Goal: Task Accomplishment & Management: Manage account settings

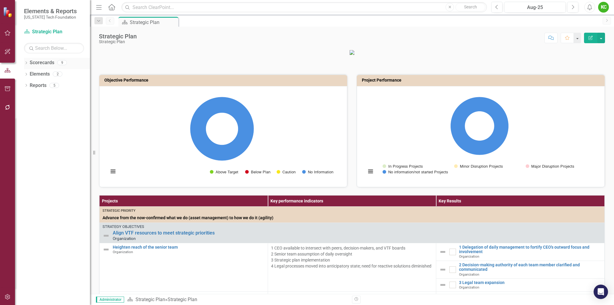
click at [25, 64] on icon "Dropdown" at bounding box center [26, 63] width 4 height 3
click at [31, 74] on icon "Dropdown" at bounding box center [29, 74] width 4 height 4
click at [47, 165] on link "Board" at bounding box center [64, 164] width 51 height 7
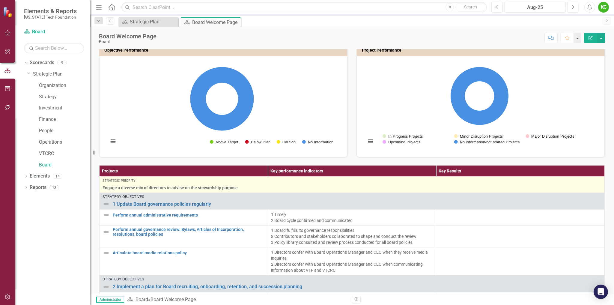
click at [180, 185] on span "Engage a diverse mix of directors to advise on the stewardship purpose" at bounding box center [351, 188] width 498 height 6
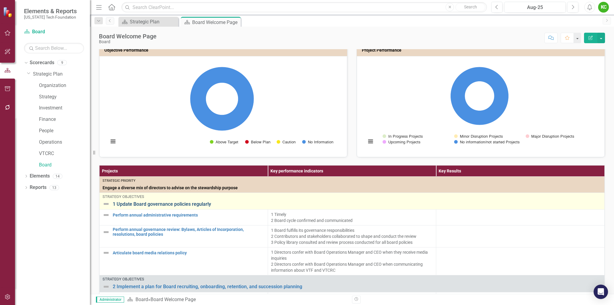
click at [170, 204] on link "1 Update Board governance policies regularly" at bounding box center [357, 203] width 488 height 5
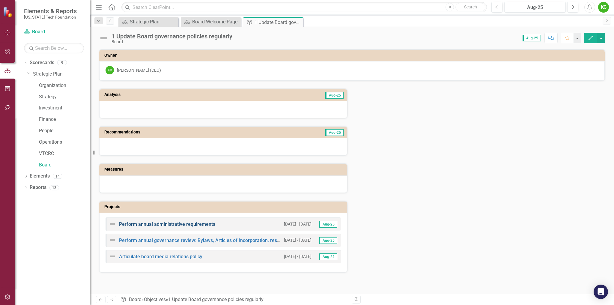
click at [165, 223] on link "Perform annual administrative requirements" at bounding box center [167, 224] width 96 height 6
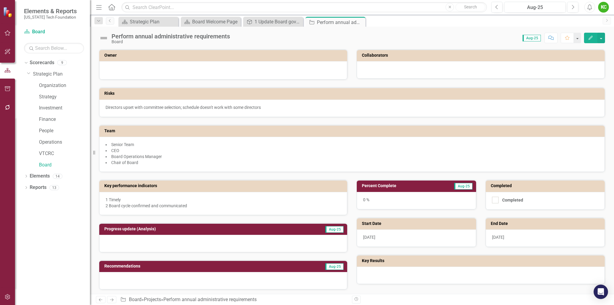
click at [604, 7] on div "KC" at bounding box center [603, 7] width 11 height 11
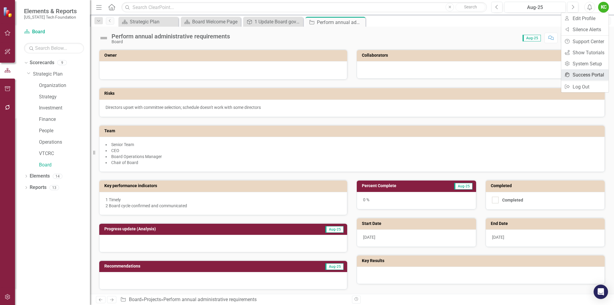
click at [580, 73] on link "icon.portal Success Portal" at bounding box center [584, 74] width 47 height 11
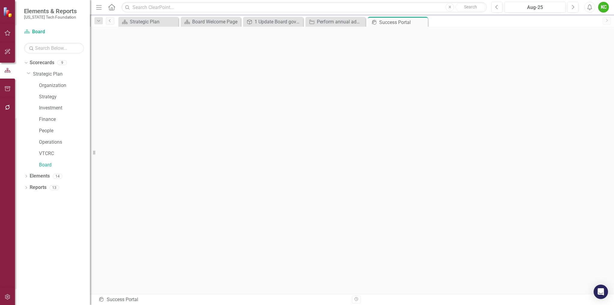
scroll to position [2, 0]
click at [26, 176] on icon "Dropdown" at bounding box center [26, 176] width 4 height 3
click at [29, 186] on div "Dropdown" at bounding box center [29, 188] width 4 height 5
click at [29, 230] on icon "Dropdown" at bounding box center [29, 230] width 4 height 3
click at [27, 198] on icon "Dropdown" at bounding box center [25, 199] width 3 height 4
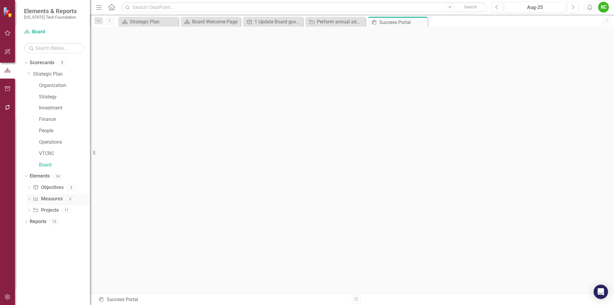
click at [49, 198] on link "Measure Measures" at bounding box center [48, 198] width 30 height 7
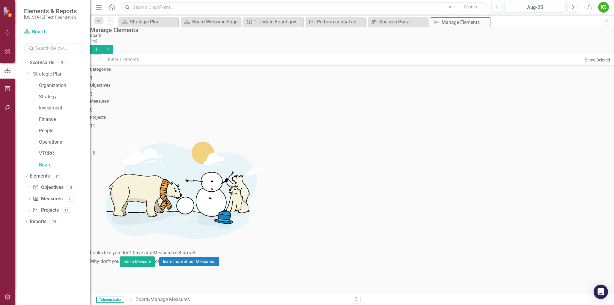
click at [93, 81] on span "1" at bounding box center [91, 78] width 3 height 6
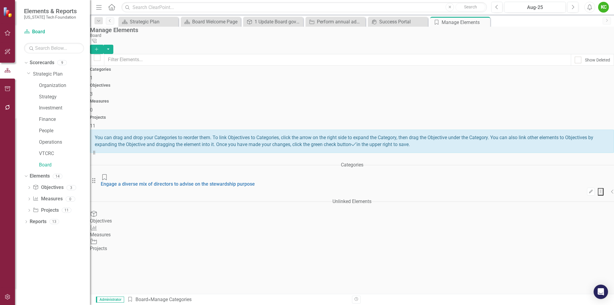
click at [289, 83] on h4 "Objectives" at bounding box center [352, 85] width 524 height 4
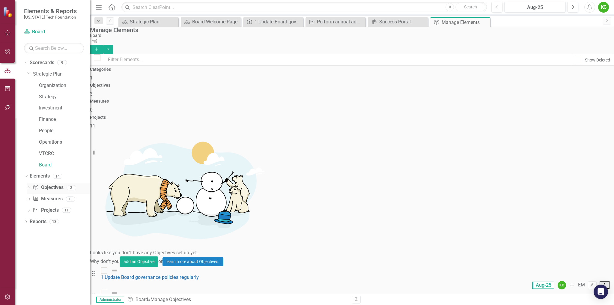
drag, startPoint x: 48, startPoint y: 187, endPoint x: 39, endPoint y: 188, distance: 9.1
click at [48, 187] on link "Objective Objectives" at bounding box center [48, 187] width 31 height 7
click at [30, 186] on div "Dropdown" at bounding box center [29, 188] width 4 height 5
click at [67, 207] on div "2 Implement a plan for Board recruiting, onboarding, retention, and succession …" at bounding box center [64, 207] width 51 height 5
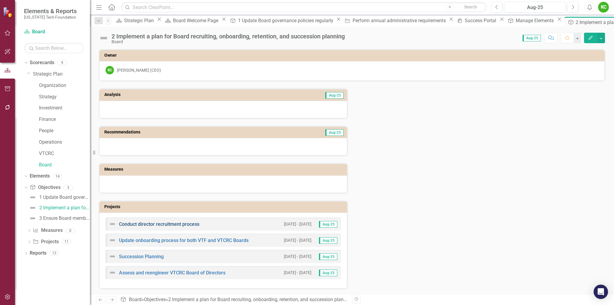
click at [180, 222] on link "Conduct director recruitment process" at bounding box center [159, 224] width 80 height 6
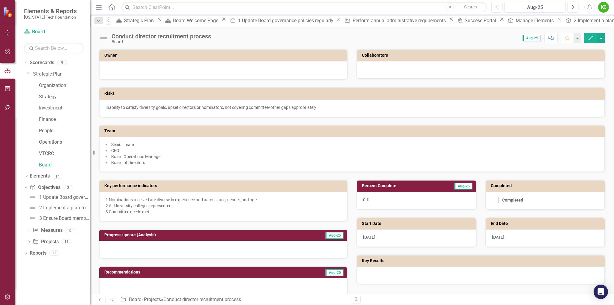
click at [104, 39] on img at bounding box center [104, 38] width 10 height 10
click at [104, 37] on img at bounding box center [104, 38] width 10 height 10
click at [104, 38] on img at bounding box center [104, 38] width 10 height 10
click at [128, 37] on div "Conduct director recruitment process" at bounding box center [160, 36] width 99 height 7
click at [103, 36] on img at bounding box center [104, 38] width 10 height 10
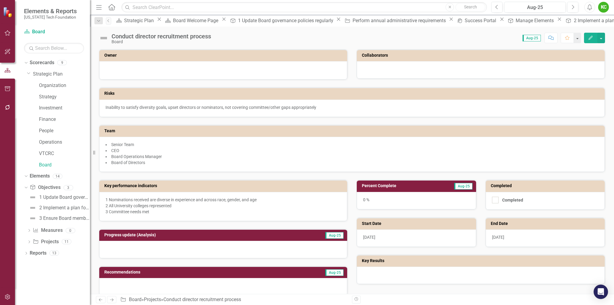
click at [126, 38] on div "Conduct director recruitment process" at bounding box center [160, 36] width 99 height 7
click at [589, 38] on icon "button" at bounding box center [590, 38] width 4 height 4
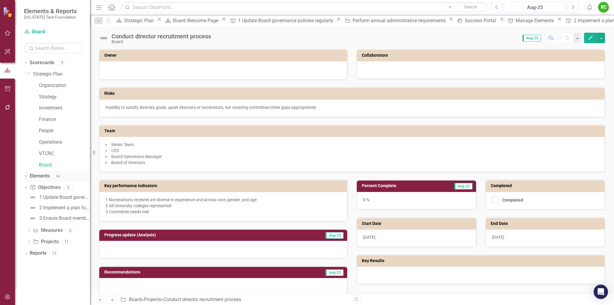
click at [25, 175] on icon "Dropdown" at bounding box center [25, 176] width 3 height 4
click at [25, 186] on div "Dropdown" at bounding box center [26, 188] width 4 height 5
click at [55, 207] on div "Board Welcome Page" at bounding box center [61, 208] width 58 height 5
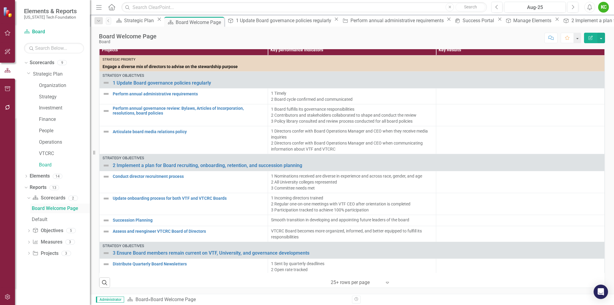
click at [36, 210] on div "Board Welcome Page" at bounding box center [61, 208] width 58 height 5
click at [28, 230] on icon "Dropdown" at bounding box center [29, 230] width 4 height 3
click at [9, 106] on icon "button" at bounding box center [7, 107] width 5 height 5
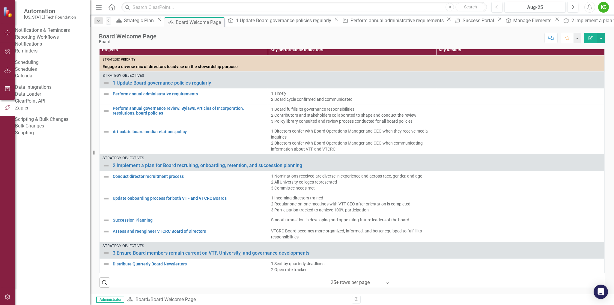
click at [34, 79] on link "Calendar" at bounding box center [52, 75] width 75 height 7
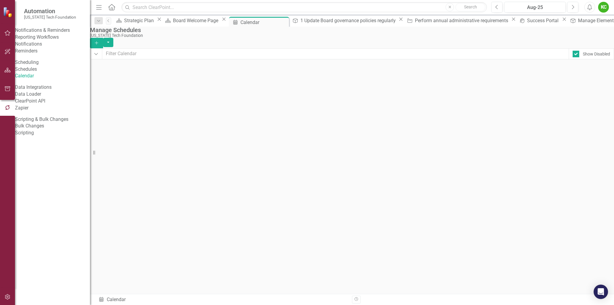
click at [370, 199] on span "July-25 Updates FY Q4-25 Reminder" at bounding box center [342, 196] width 58 height 4
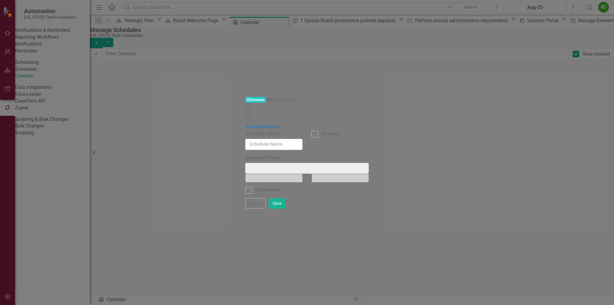
type input "Workflow Email: July-25 Updates FY Q4-25 Reminder"
checkbox input "true"
type input "Workflow Email: July-25 Updates FY Q4-25 Reminder"
select select "pm"
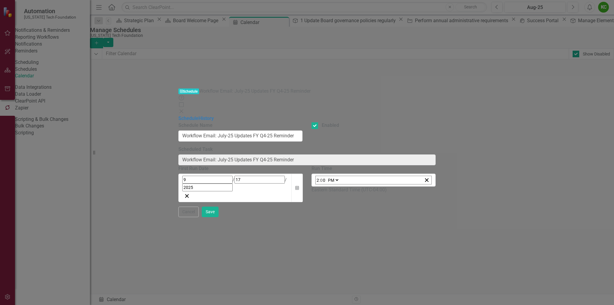
click at [184, 109] on icon "Close" at bounding box center [181, 111] width 6 height 5
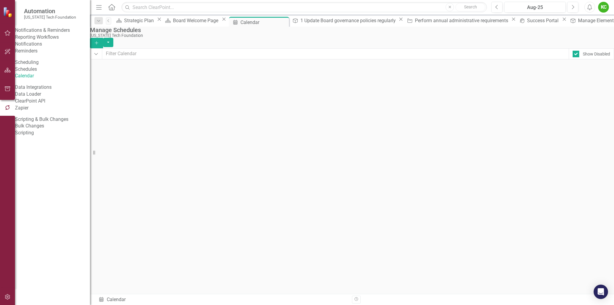
click at [192, 198] on span "First Reminder" at bounding box center [180, 196] width 23 height 4
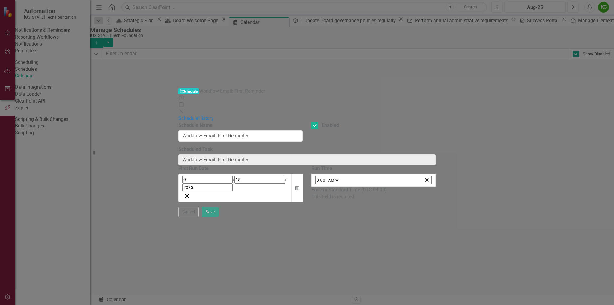
type input "Workflow Email: First Reminder"
checkbox input "true"
type input "9"
type input "15"
type input "2025"
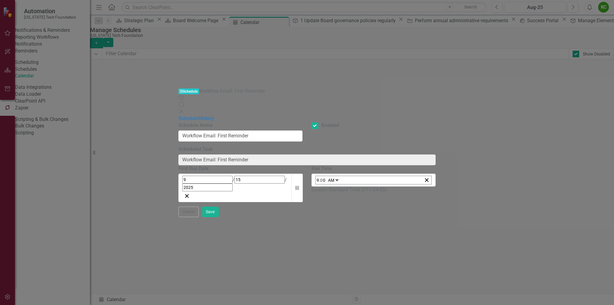
click at [184, 109] on icon "Close" at bounding box center [181, 111] width 6 height 5
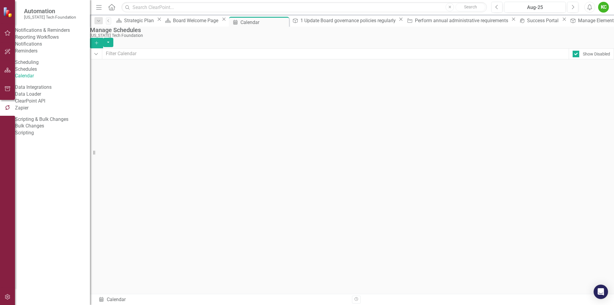
click at [47, 41] on link "Reporting Workflows" at bounding box center [52, 37] width 75 height 7
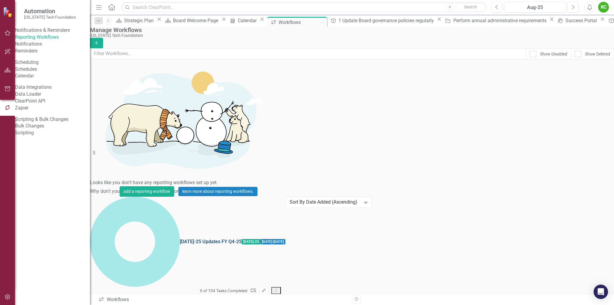
click at [180, 238] on link "[DATE]-25 Updates FY Q4-25" at bounding box center [211, 241] width 62 height 7
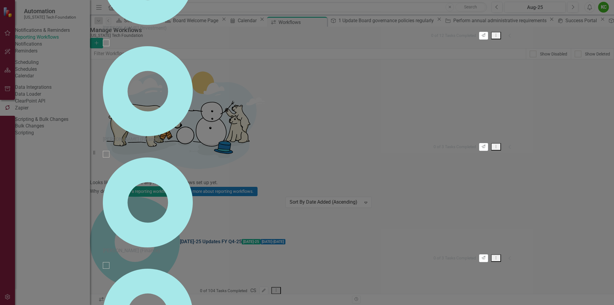
checkbox input "false"
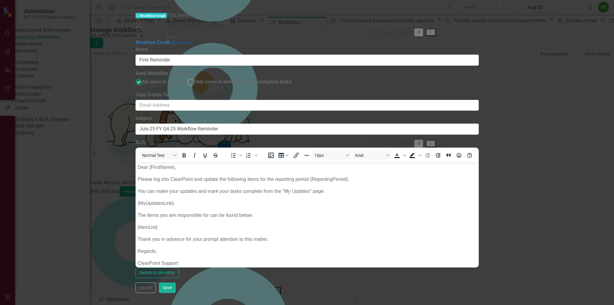
click at [169, 40] on link "Schedules" at bounding box center [180, 43] width 22 height 6
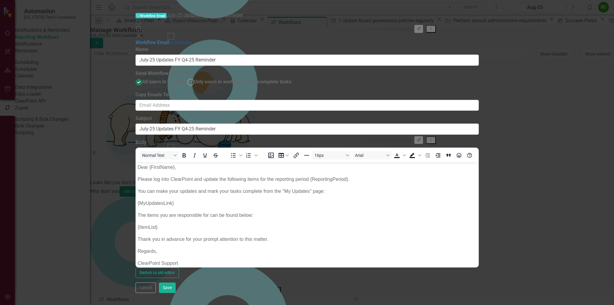
click at [169, 40] on link "Schedules" at bounding box center [180, 43] width 22 height 6
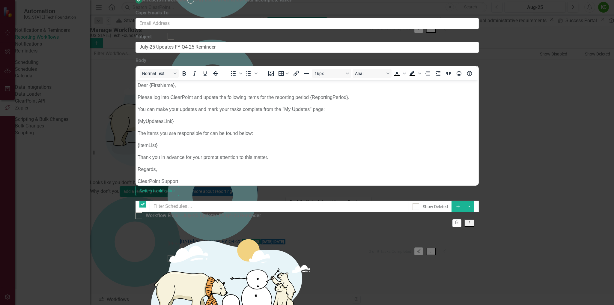
checkbox input "false"
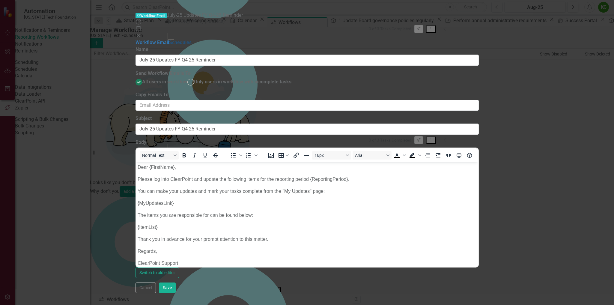
click at [169, 40] on link "Schedules" at bounding box center [180, 43] width 22 height 6
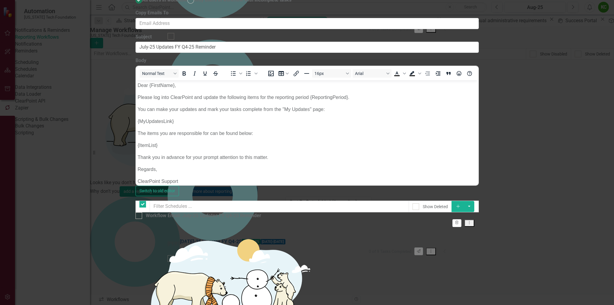
checkbox input "false"
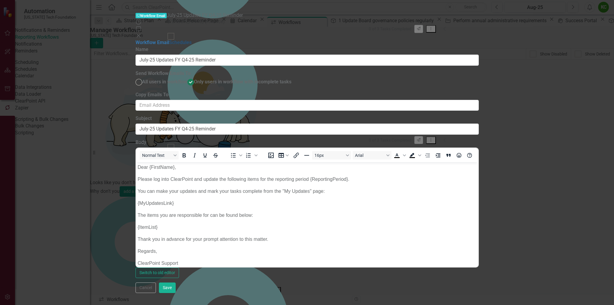
click at [169, 40] on link "Schedules" at bounding box center [180, 43] width 22 height 6
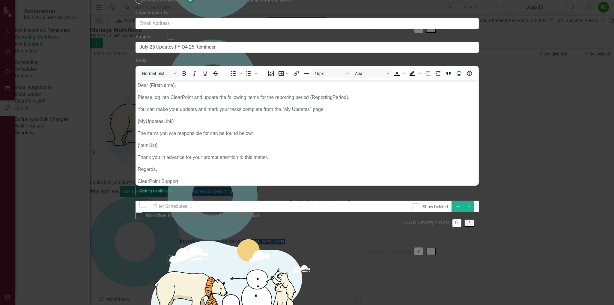
click at [472, 220] on icon "Dropdown Menu" at bounding box center [468, 222] width 5 height 4
click at [581, 53] on link "Edit Edit Schedule" at bounding box center [575, 53] width 55 height 11
select select "pm"
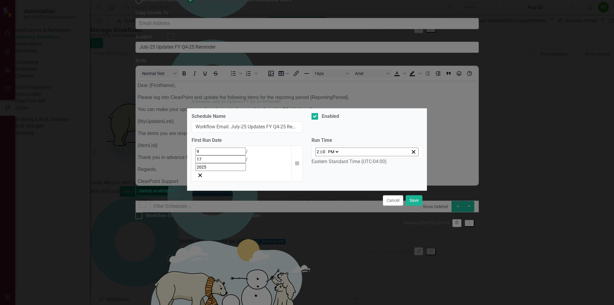
click at [210, 163] on input "2025" at bounding box center [220, 167] width 50 height 8
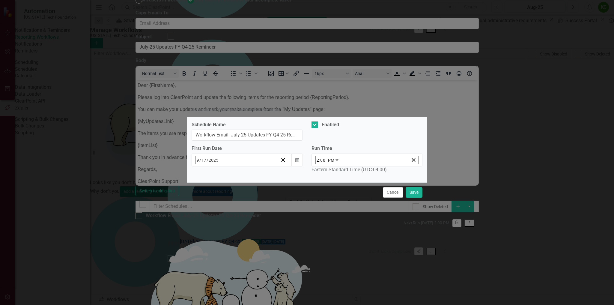
click at [273, 176] on button "›" at bounding box center [276, 172] width 13 height 13
click at [213, 227] on abbr "20" at bounding box center [214, 229] width 5 height 5
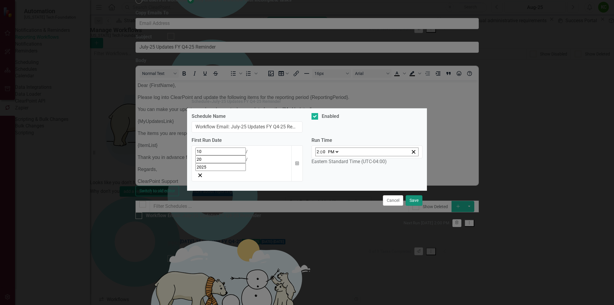
click at [417, 195] on button "Save" at bounding box center [413, 200] width 17 height 10
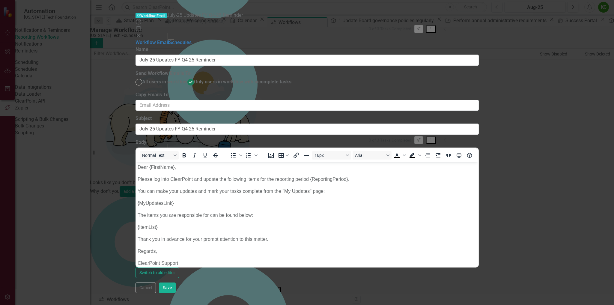
click at [140, 34] on icon at bounding box center [138, 36] width 4 height 4
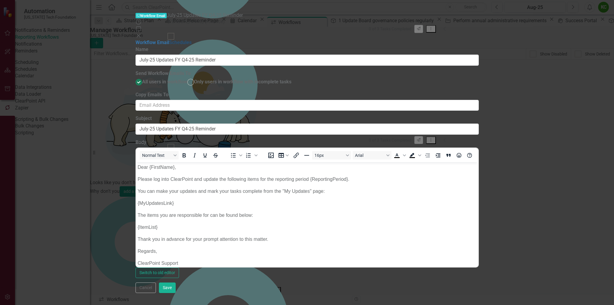
click at [169, 40] on link "Schedules" at bounding box center [180, 43] width 22 height 6
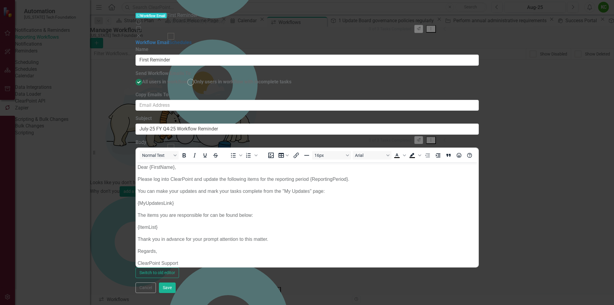
click at [169, 40] on link "Schedules" at bounding box center [180, 43] width 22 height 6
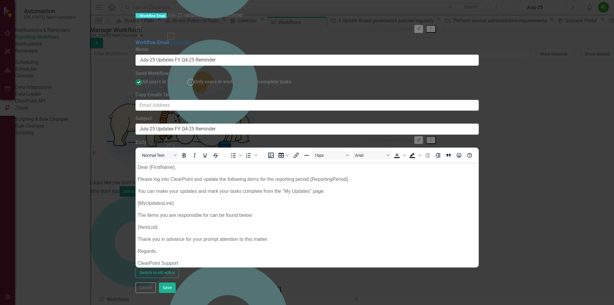
click at [169, 40] on link "Schedules" at bounding box center [180, 43] width 22 height 6
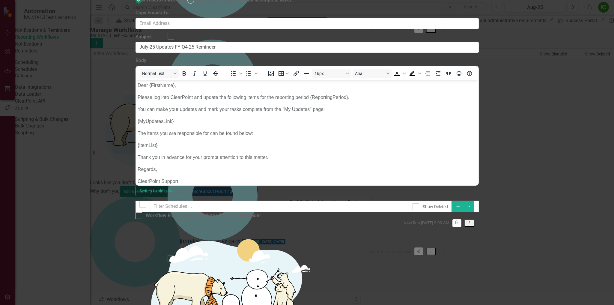
click at [472, 220] on icon "Dropdown Menu" at bounding box center [468, 222] width 5 height 4
click at [581, 54] on link "Edit Edit Schedule" at bounding box center [575, 53] width 55 height 11
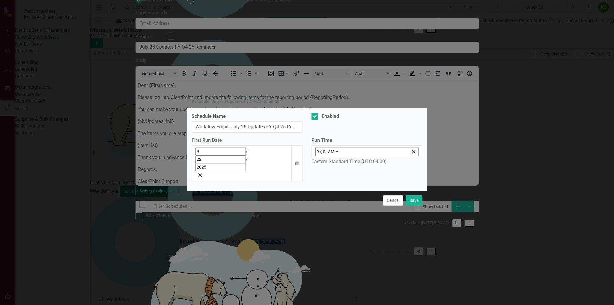
click at [234, 160] on div "[DATE]" at bounding box center [241, 158] width 93 height 23
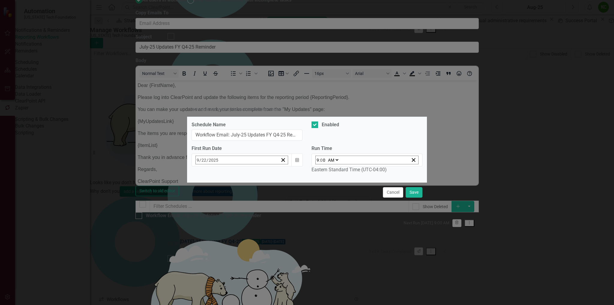
click at [213, 239] on abbr "29" at bounding box center [214, 240] width 5 height 5
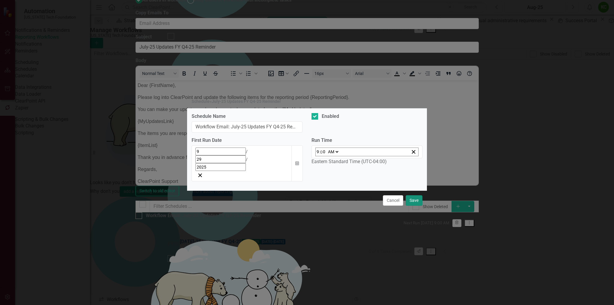
click at [414, 195] on button "Save" at bounding box center [413, 200] width 17 height 10
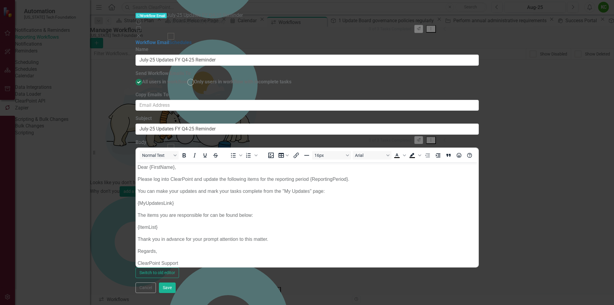
click at [169, 40] on link "Schedules" at bounding box center [180, 43] width 22 height 6
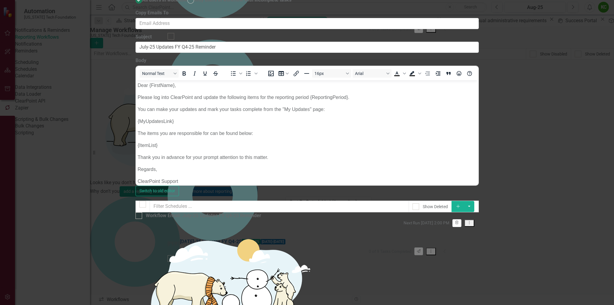
click at [472, 220] on icon "Dropdown Menu" at bounding box center [468, 222] width 5 height 4
click at [574, 54] on link "Edit Edit Schedule" at bounding box center [575, 53] width 55 height 11
select select "pm"
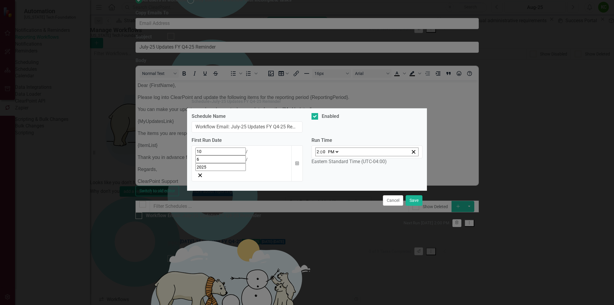
click at [248, 159] on div "[DATE]" at bounding box center [241, 158] width 93 height 23
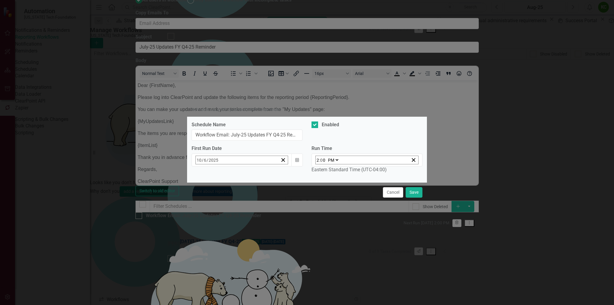
click at [212, 217] on abbr "13" at bounding box center [214, 218] width 5 height 5
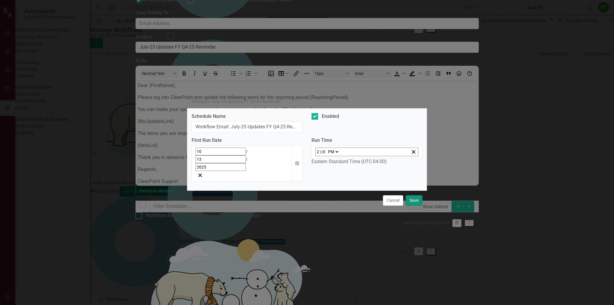
click at [415, 195] on button "Save" at bounding box center [413, 200] width 17 height 10
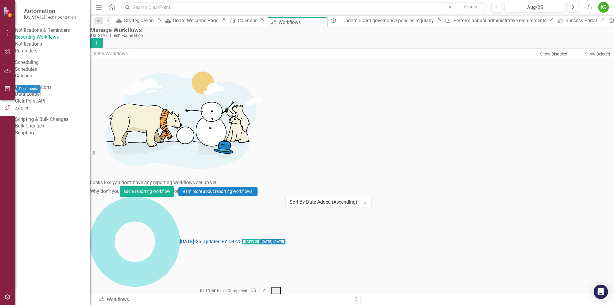
click at [6, 86] on icon "button" at bounding box center [7, 88] width 6 height 5
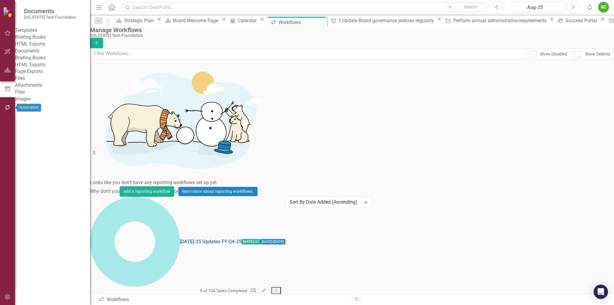
click at [9, 107] on icon "button" at bounding box center [7, 107] width 6 height 5
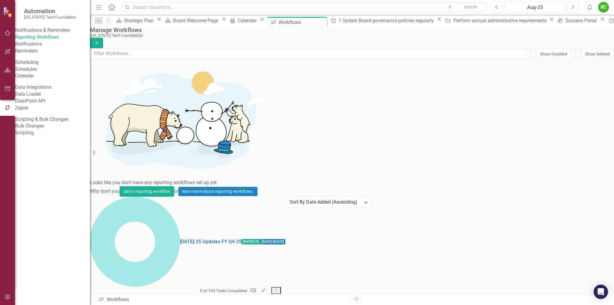
click at [54, 41] on link "Reporting Workflows" at bounding box center [52, 37] width 75 height 7
click at [49, 48] on link "Notifications" at bounding box center [52, 44] width 75 height 7
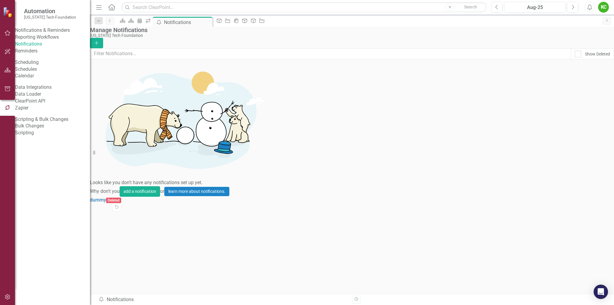
click at [45, 55] on link "Reminders" at bounding box center [52, 51] width 75 height 7
click at [41, 79] on link "Calendar" at bounding box center [52, 75] width 75 height 7
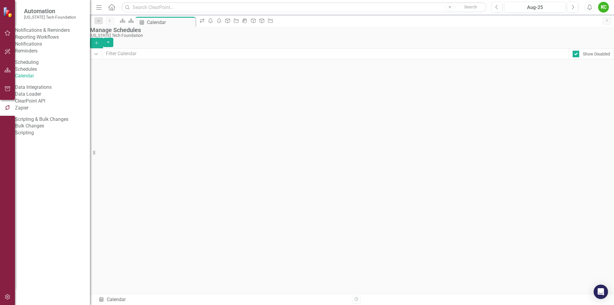
click at [42, 41] on link "Reporting Workflows" at bounding box center [52, 37] width 75 height 7
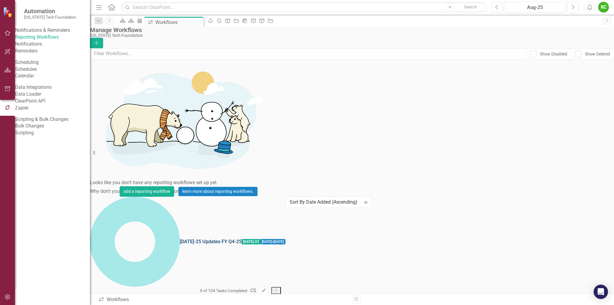
click at [180, 238] on link "[DATE]-25 Updates FY Q4-25" at bounding box center [211, 241] width 62 height 7
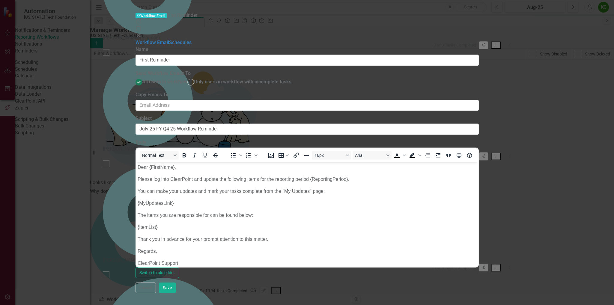
click at [141, 33] on icon "Close" at bounding box center [138, 35] width 6 height 5
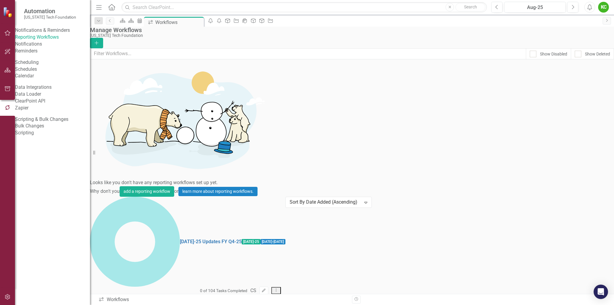
click at [111, 197] on div "[DATE]-25 Updates FY Q4-25 [DATE]-25 [DATE] - [DATE] 0 of 104 Tasks Completed C…" at bounding box center [187, 204] width 195 height 14
click at [247, 23] on icon "icon.portal" at bounding box center [244, 20] width 6 height 5
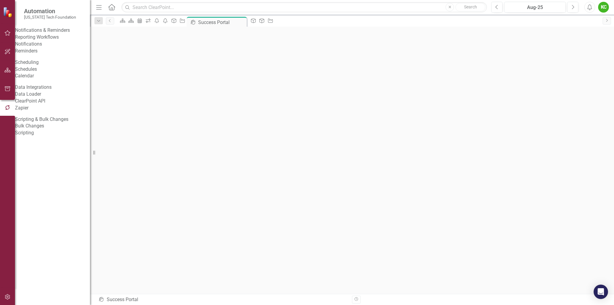
scroll to position [2, 0]
click at [125, 23] on icon at bounding box center [122, 21] width 5 height 4
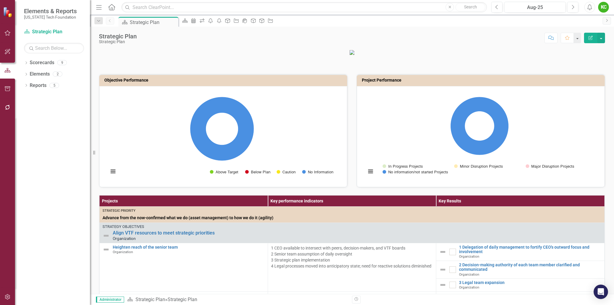
click at [607, 4] on div "KC" at bounding box center [603, 7] width 11 height 11
